Goal: Check status: Check status

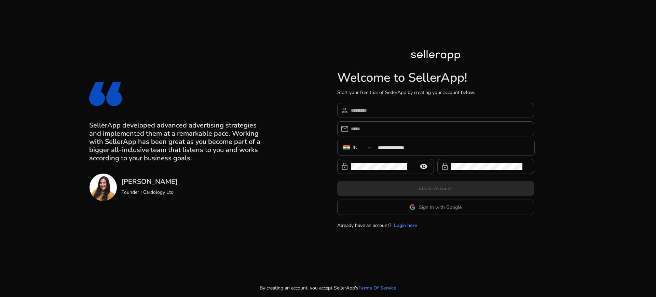
click at [374, 208] on app-google-signin "Sign In with Google" at bounding box center [435, 207] width 197 height 15
click at [416, 206] on span "Sign In with Google" at bounding box center [436, 207] width 52 height 7
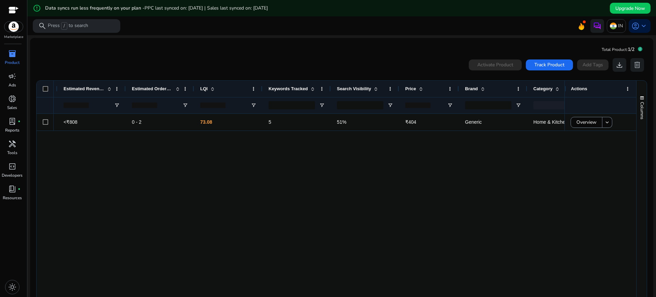
scroll to position [0, 396]
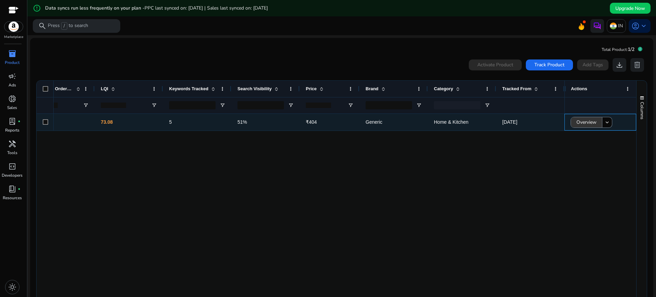
click at [581, 124] on span "Overview" at bounding box center [587, 122] width 20 height 14
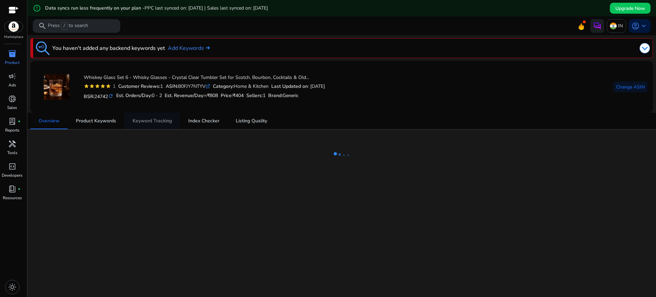
click at [159, 122] on span "Keyword Tracking" at bounding box center [152, 121] width 39 height 5
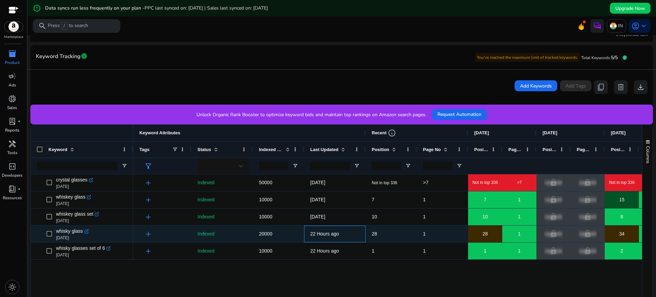
click at [333, 241] on div "22 Hours ago" at bounding box center [334, 234] width 49 height 16
